Goal: Navigation & Orientation: Find specific page/section

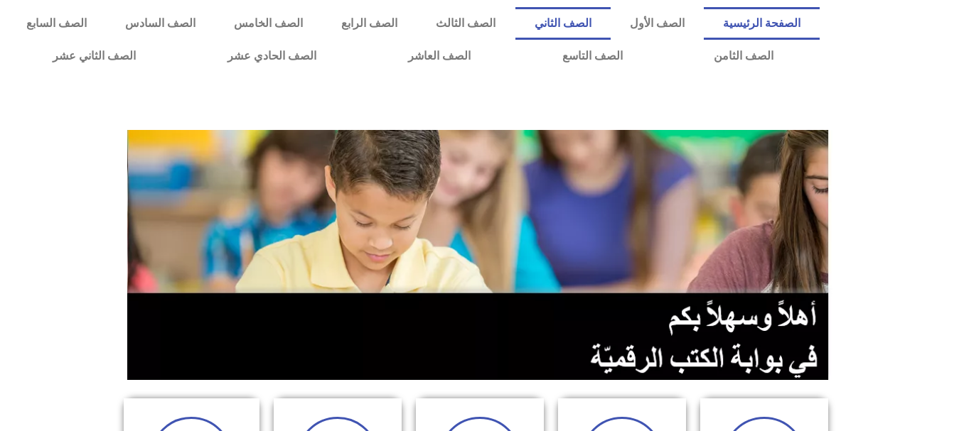
click at [611, 8] on link "الصف الثاني" at bounding box center [562, 23] width 95 height 33
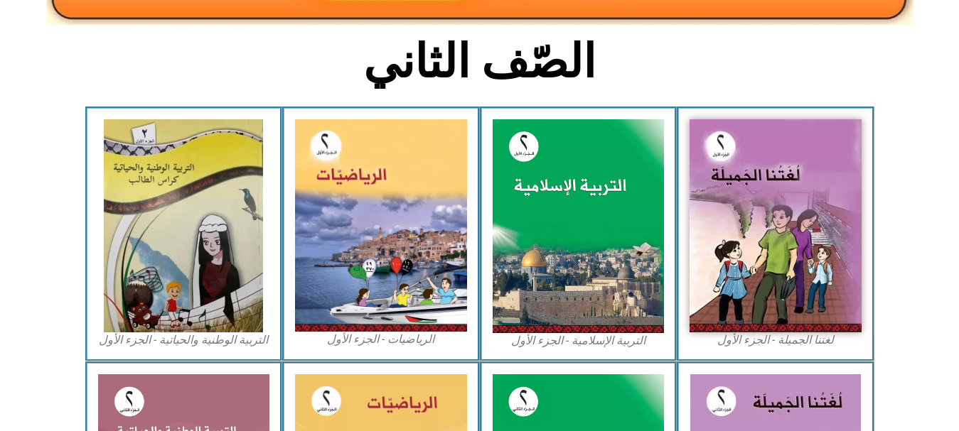
scroll to position [334, 0]
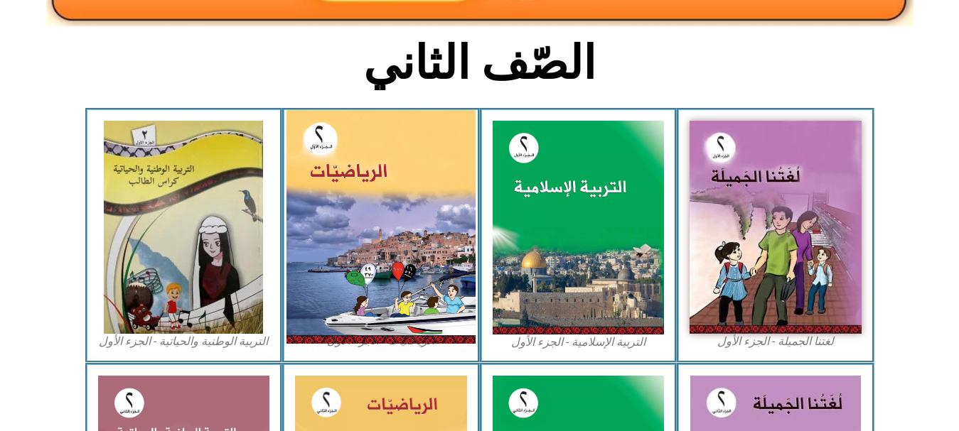
click at [464, 180] on img at bounding box center [380, 227] width 189 height 234
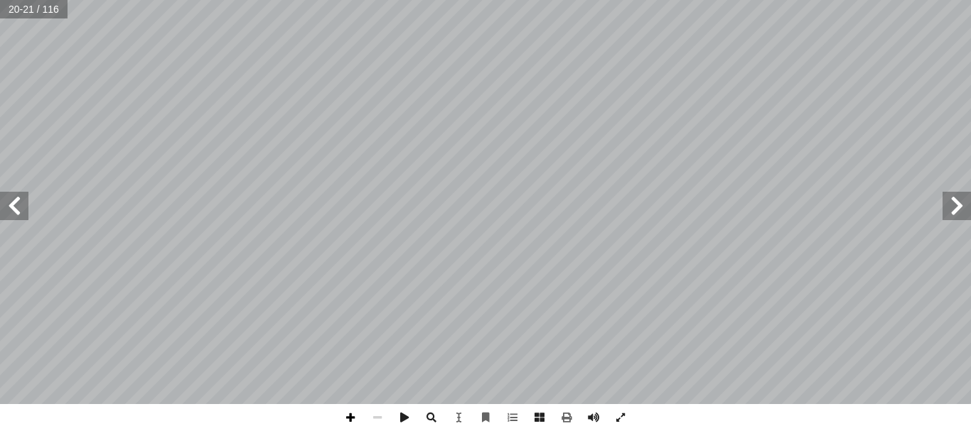
click at [347, 409] on span at bounding box center [350, 417] width 27 height 27
